Goal: Transaction & Acquisition: Purchase product/service

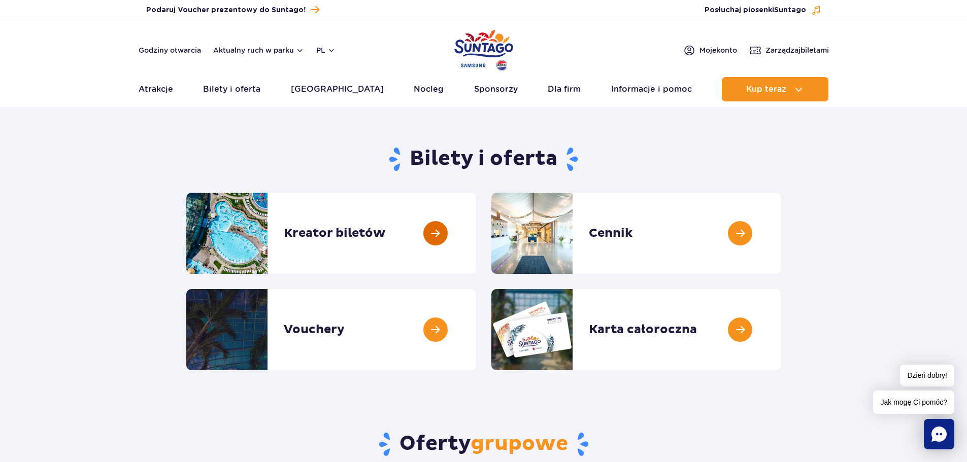
click at [476, 243] on link at bounding box center [476, 233] width 0 height 81
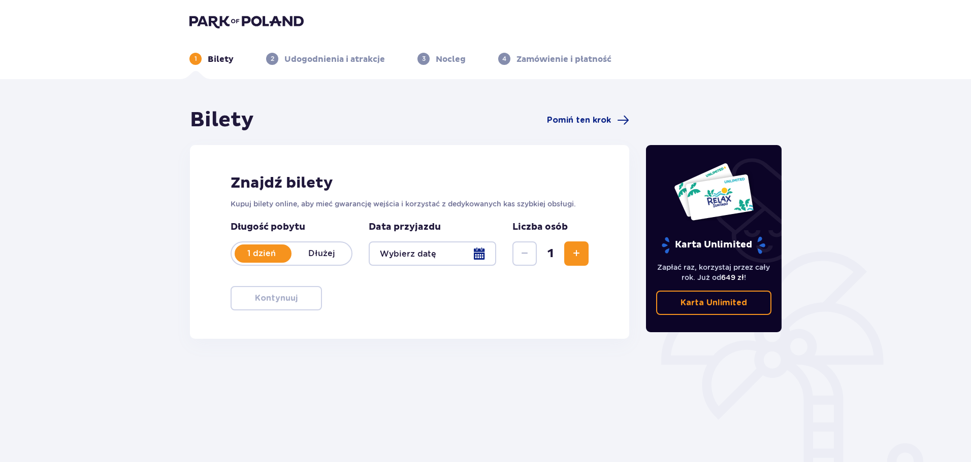
click at [427, 251] on div at bounding box center [432, 254] width 127 height 24
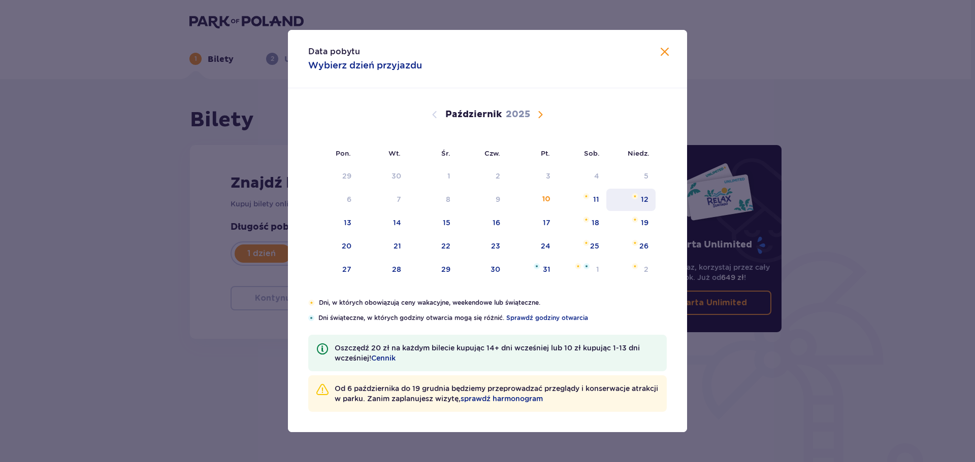
click at [642, 204] on div "12" at bounding box center [645, 199] width 8 height 10
type input "12.10.25"
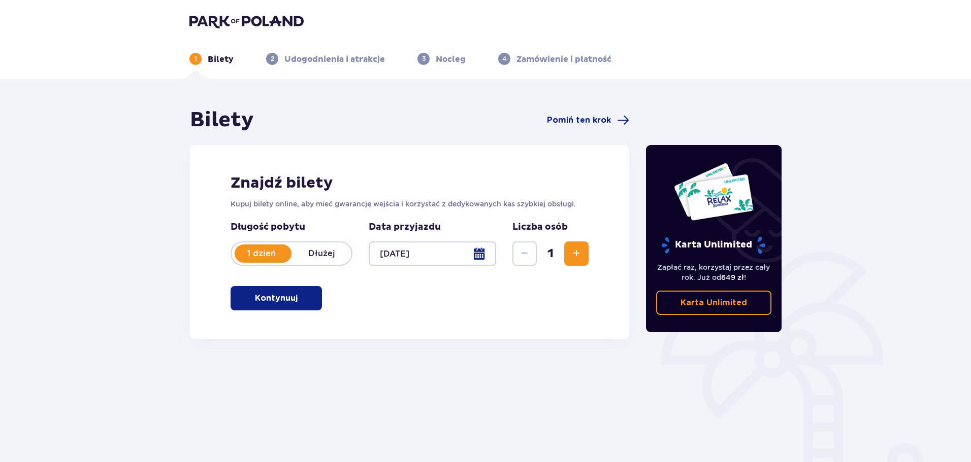
click at [571, 255] on span "Zwiększ" at bounding box center [576, 254] width 12 height 12
click at [525, 252] on span "Zmniejsz" at bounding box center [524, 254] width 12 height 12
click at [564, 258] on button "Zwiększ" at bounding box center [576, 254] width 24 height 24
click at [294, 308] on button "Kontynuuj" at bounding box center [275, 298] width 91 height 24
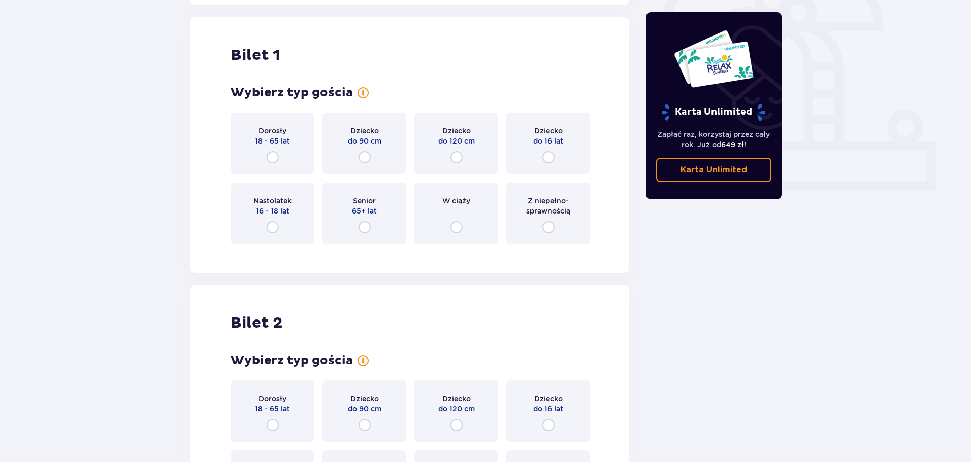
scroll to position [339, 0]
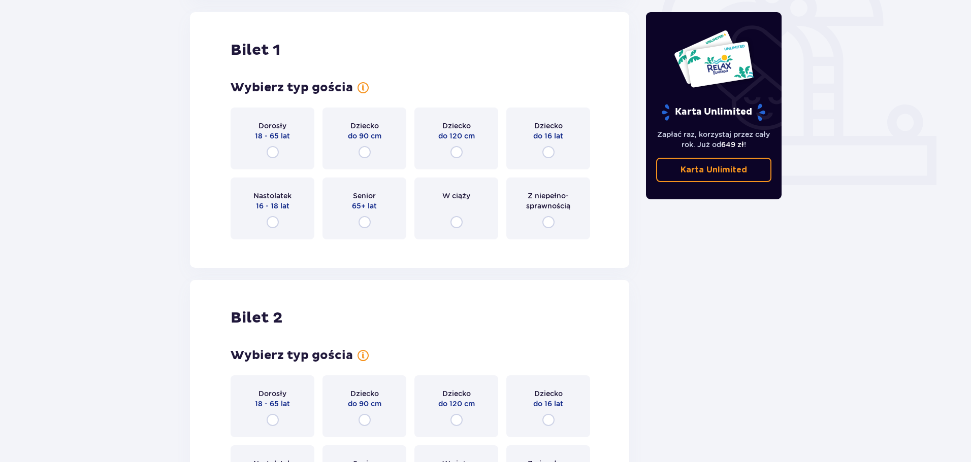
click at [457, 153] on input "radio" at bounding box center [456, 152] width 12 height 12
radio input "true"
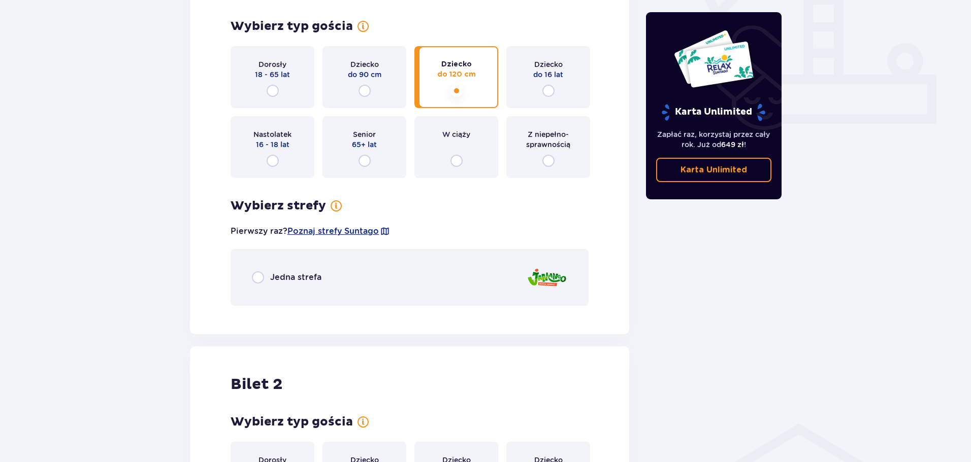
scroll to position [333, 0]
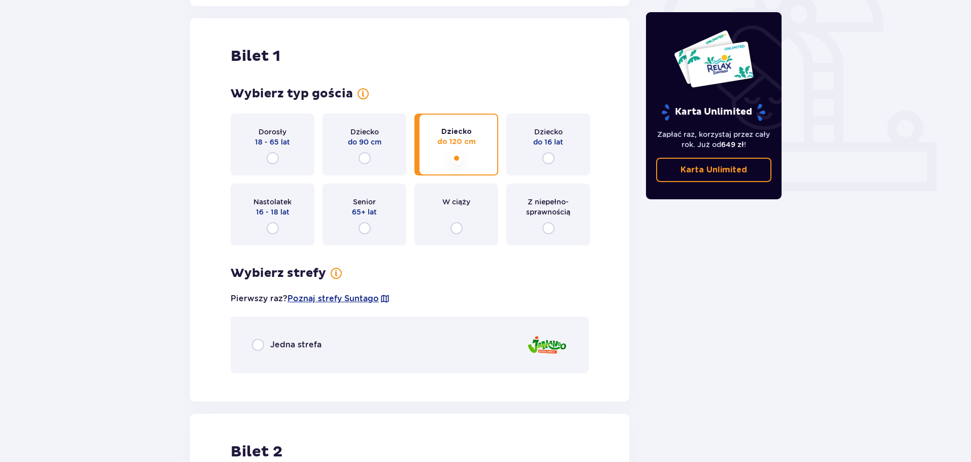
click at [273, 155] on input "radio" at bounding box center [272, 158] width 12 height 12
radio input "true"
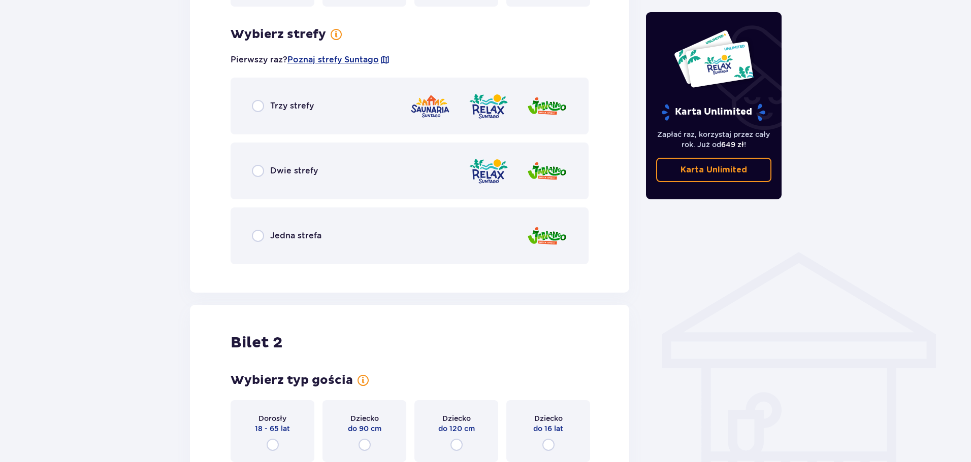
scroll to position [587, 0]
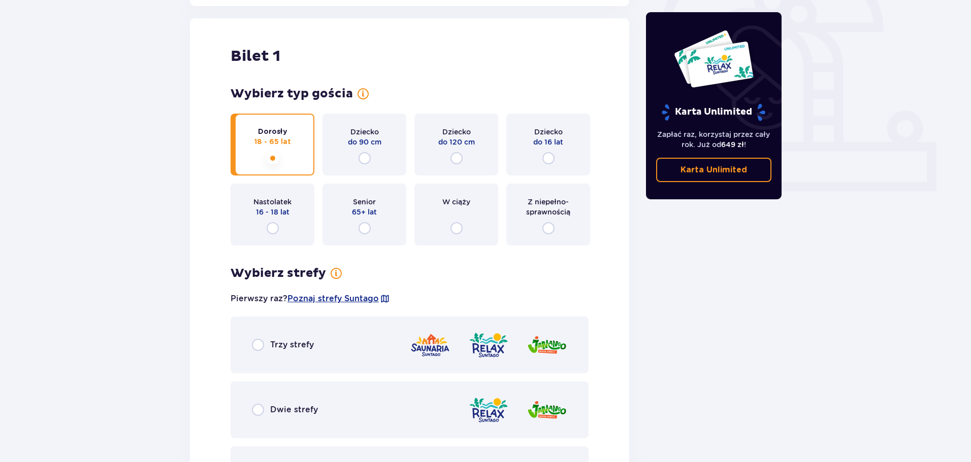
click at [470, 149] on div "Dziecko do 120 cm" at bounding box center [456, 145] width 84 height 62
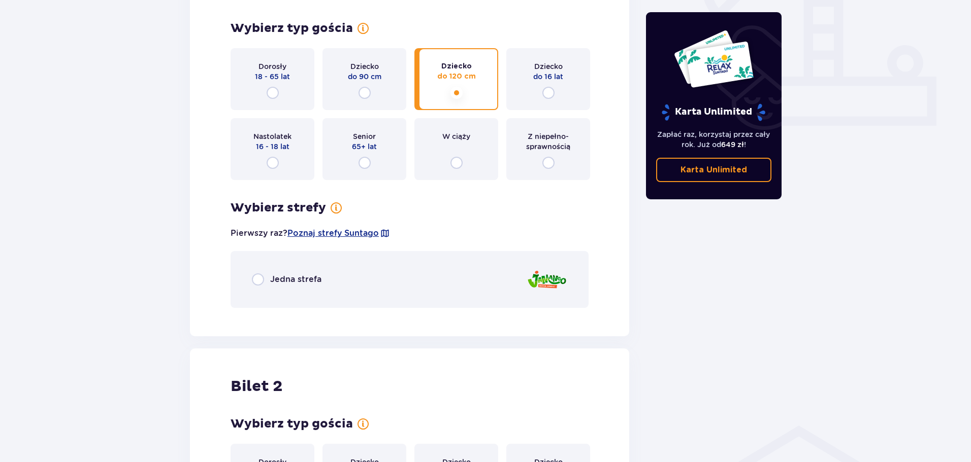
scroll to position [384, 0]
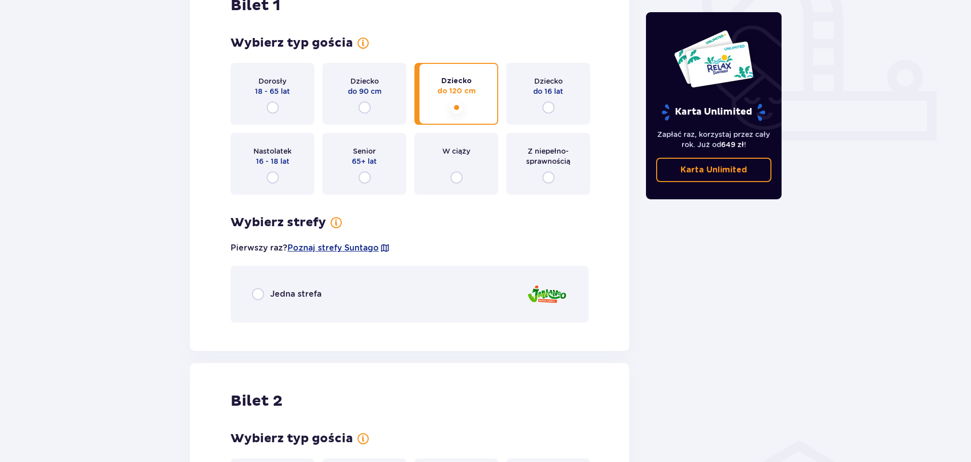
click at [268, 87] on span "18 - 65 lat" at bounding box center [272, 91] width 35 height 10
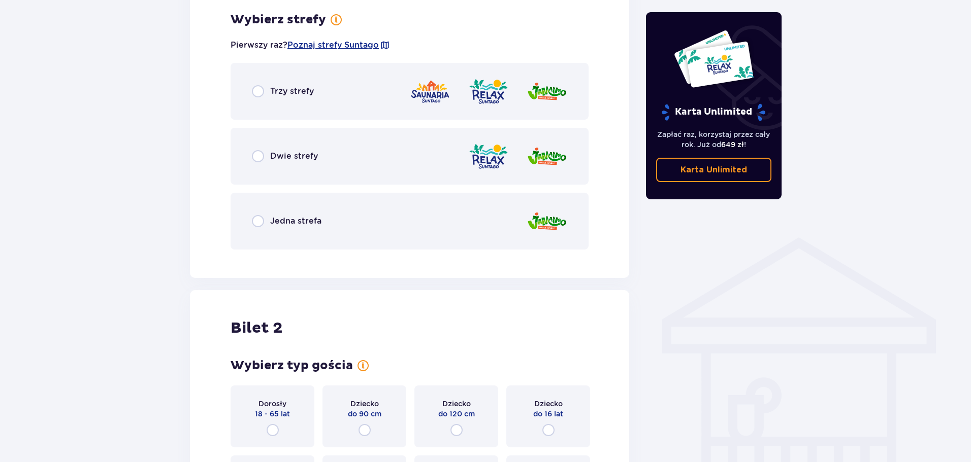
click at [389, 220] on div "Jedna strefa" at bounding box center [409, 221] width 358 height 57
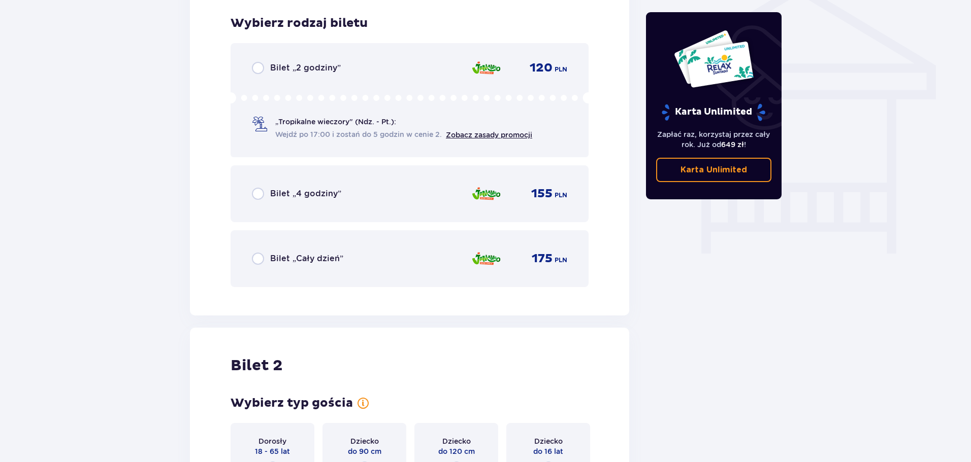
scroll to position [845, 0]
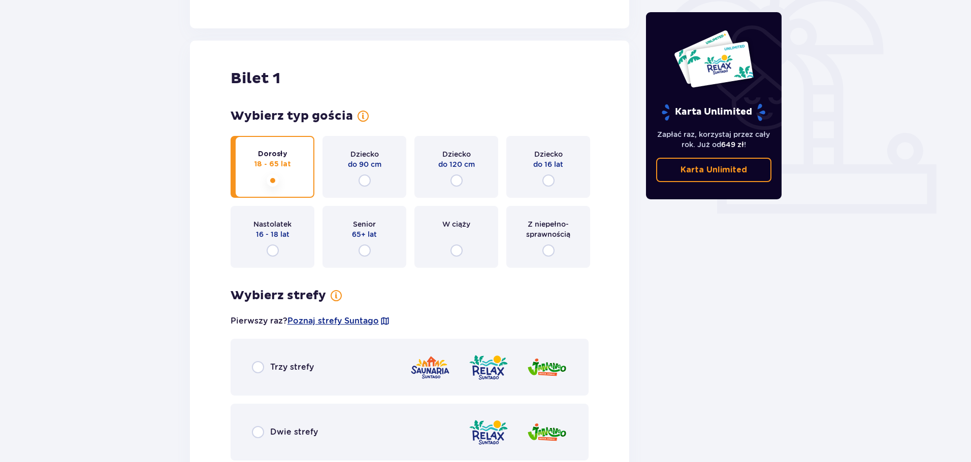
drag, startPoint x: 694, startPoint y: 305, endPoint x: 737, endPoint y: 346, distance: 58.9
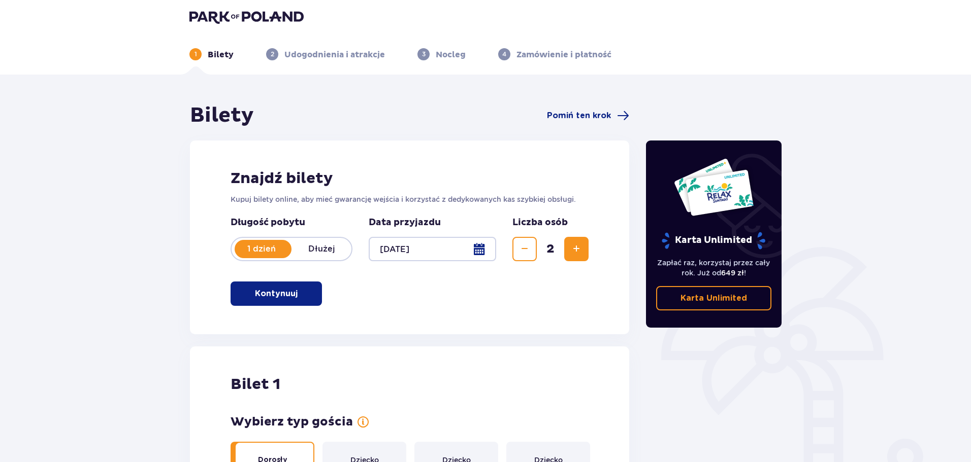
scroll to position [0, 0]
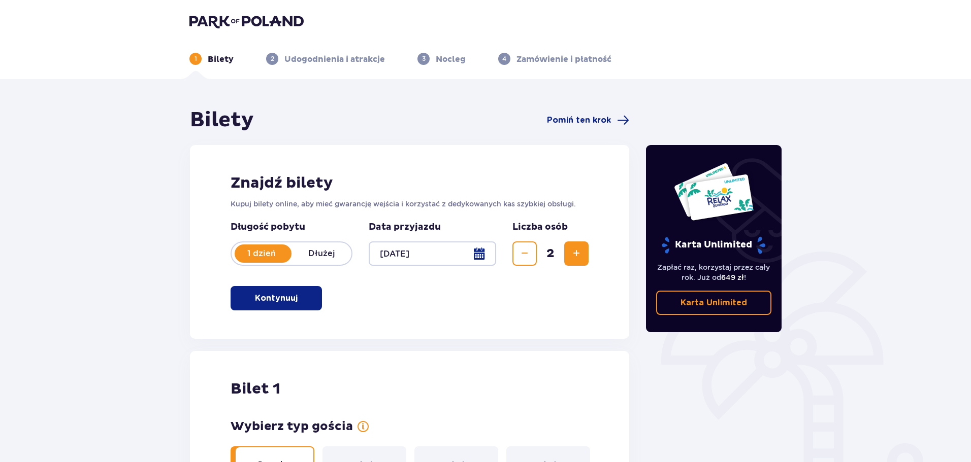
click at [215, 21] on img at bounding box center [246, 21] width 114 height 14
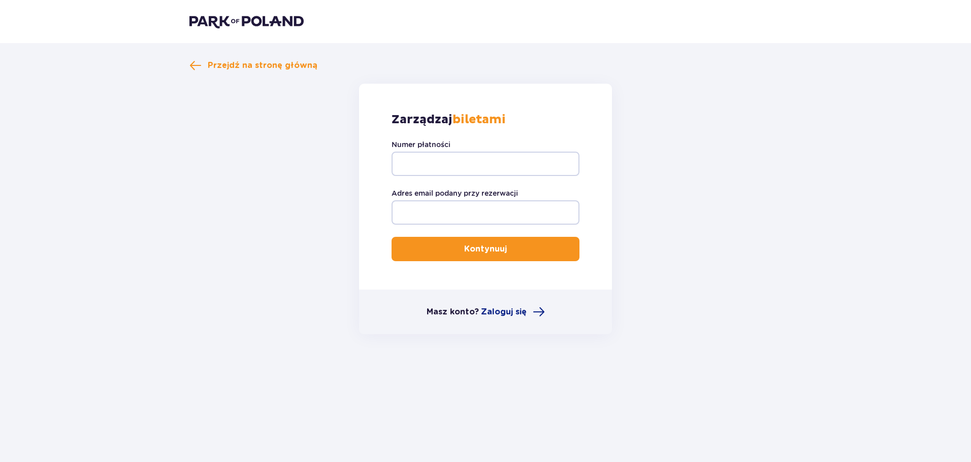
click at [224, 25] on img at bounding box center [246, 21] width 114 height 14
